Goal: Task Accomplishment & Management: Use online tool/utility

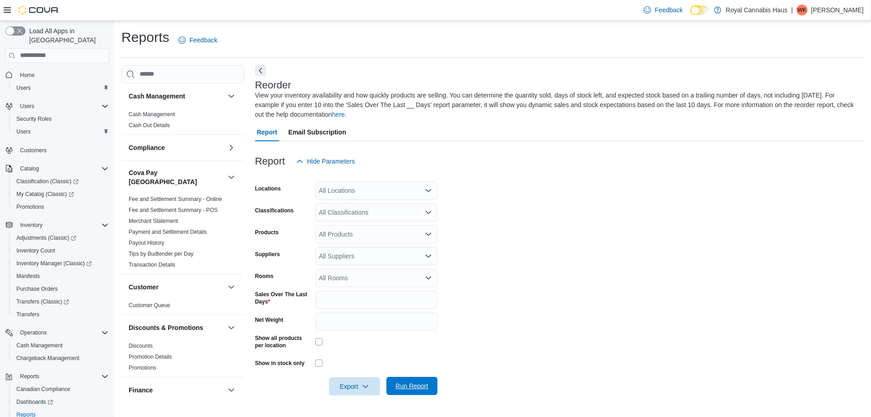
click at [412, 390] on span "Run Report" at bounding box center [411, 386] width 33 height 9
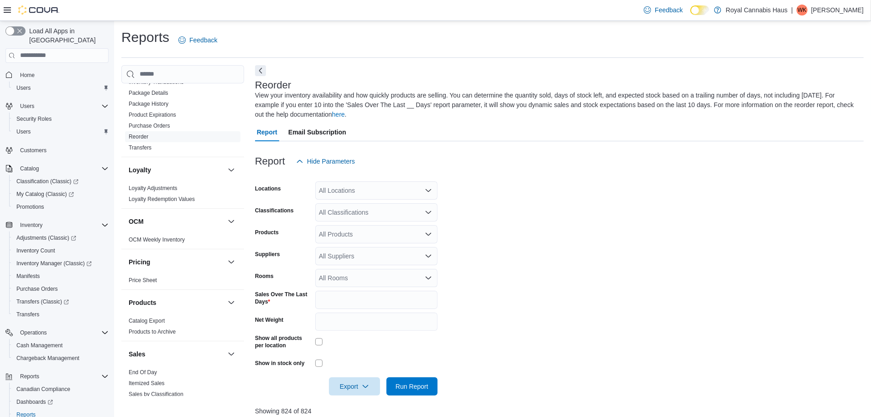
scroll to position [575, 0]
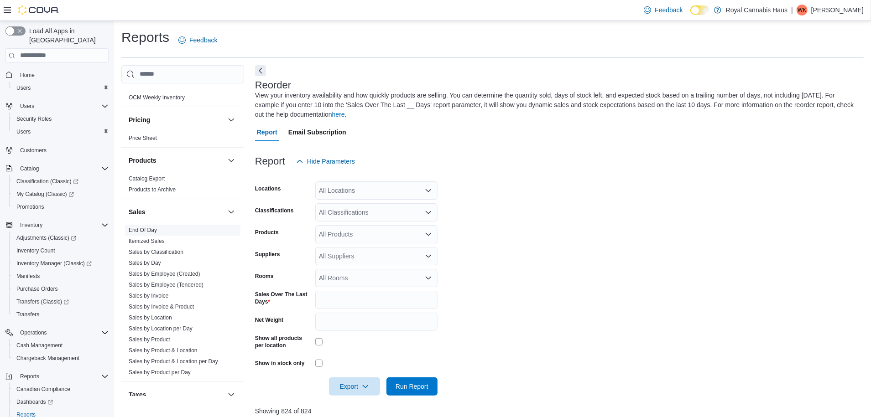
click at [145, 227] on link "End Of Day" at bounding box center [143, 230] width 28 height 6
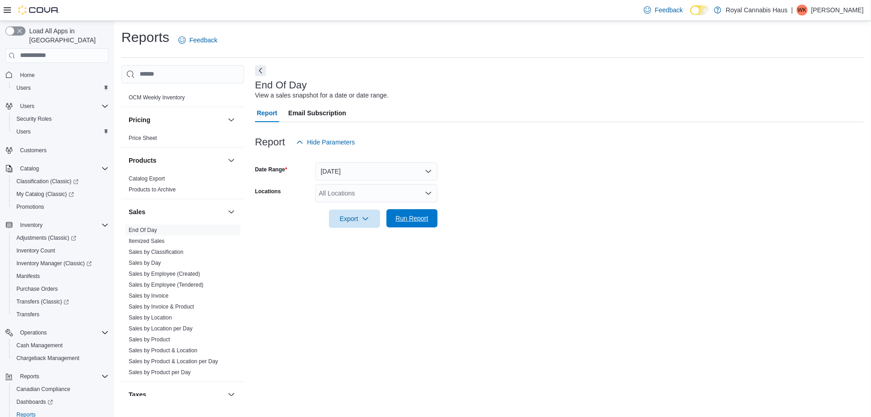
click at [403, 218] on span "Run Report" at bounding box center [411, 218] width 33 height 9
